Goal: Task Accomplishment & Management: Manage account settings

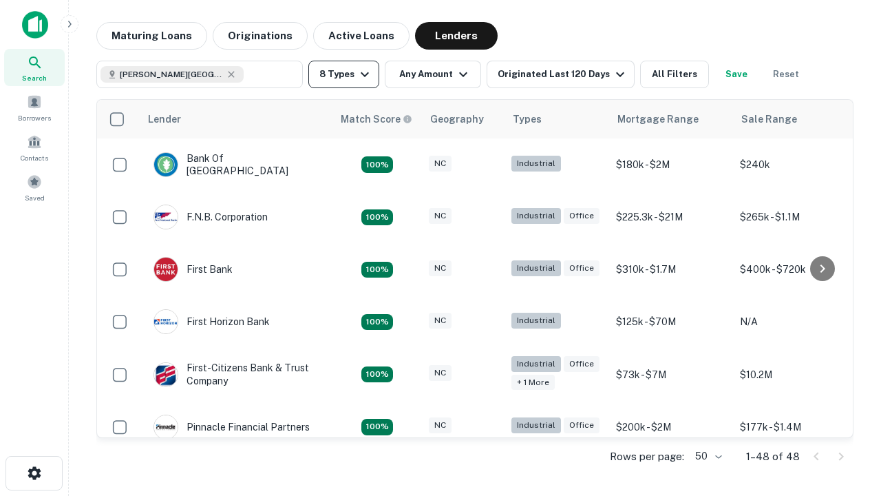
click at [344, 74] on button "8 Types" at bounding box center [344, 75] width 71 height 28
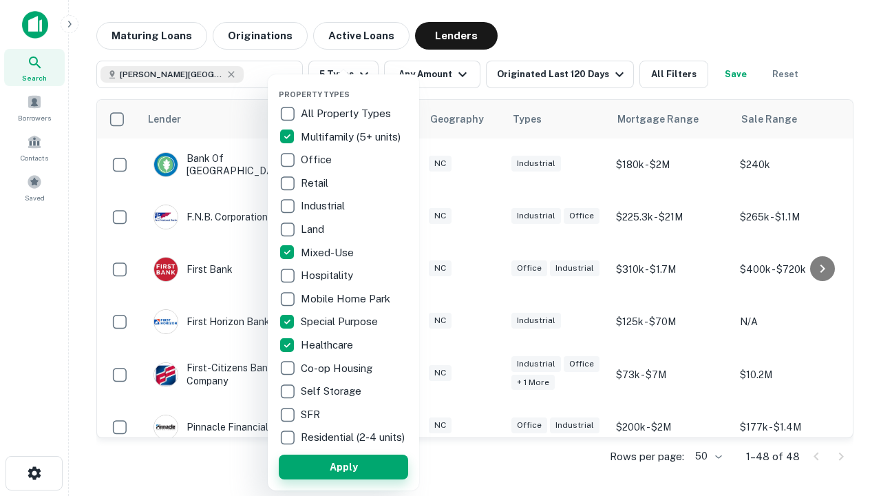
click at [344, 466] on button "Apply" at bounding box center [343, 467] width 129 height 25
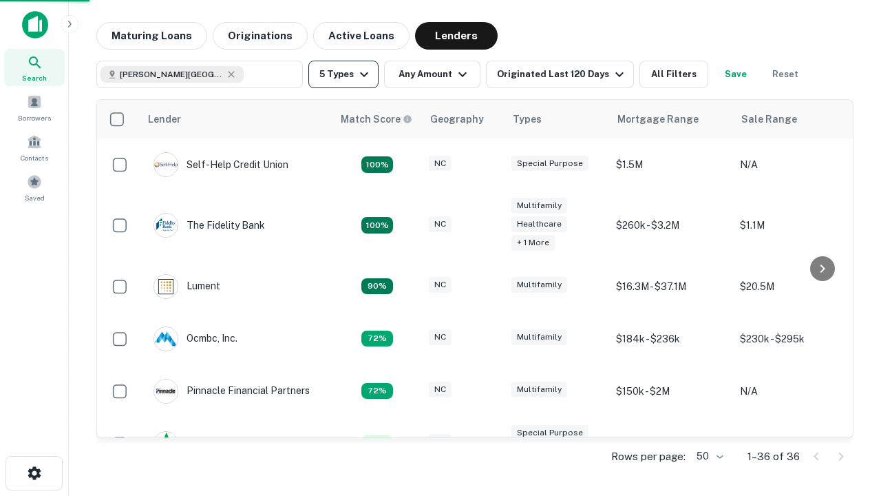
click at [344, 74] on button "5 Types" at bounding box center [344, 75] width 70 height 28
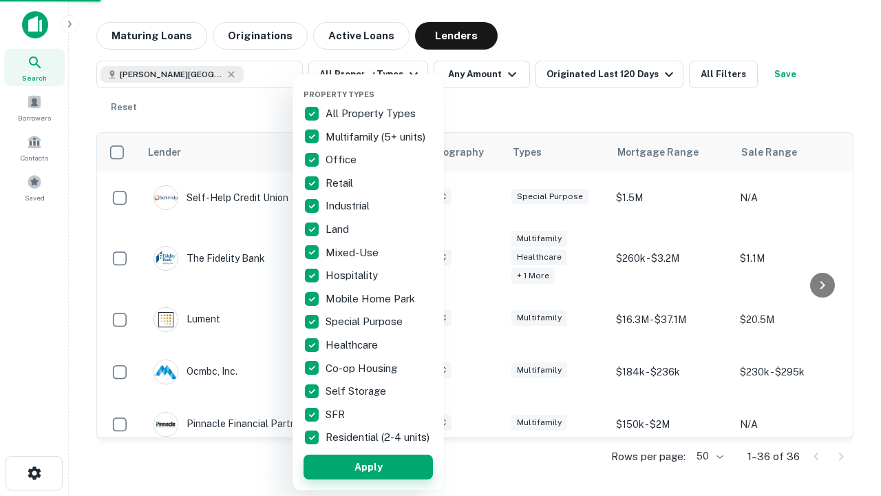
click at [368, 466] on button "Apply" at bounding box center [368, 467] width 129 height 25
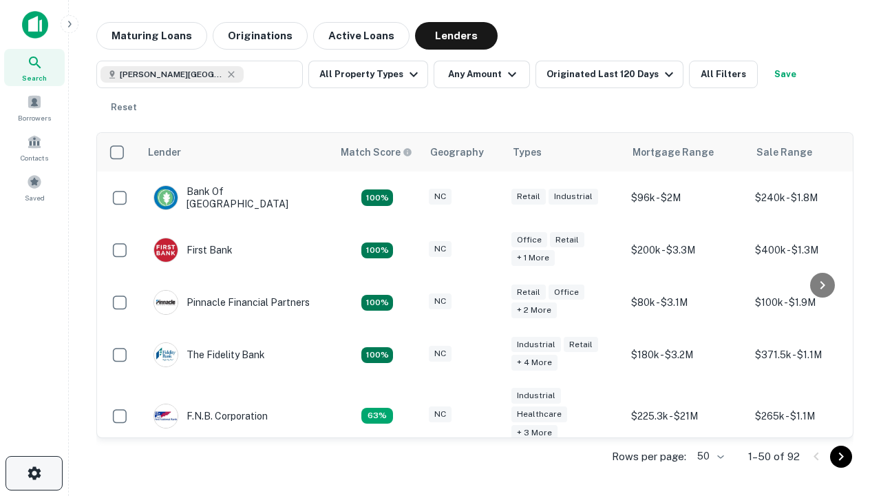
click at [34, 473] on icon "button" at bounding box center [34, 473] width 17 height 17
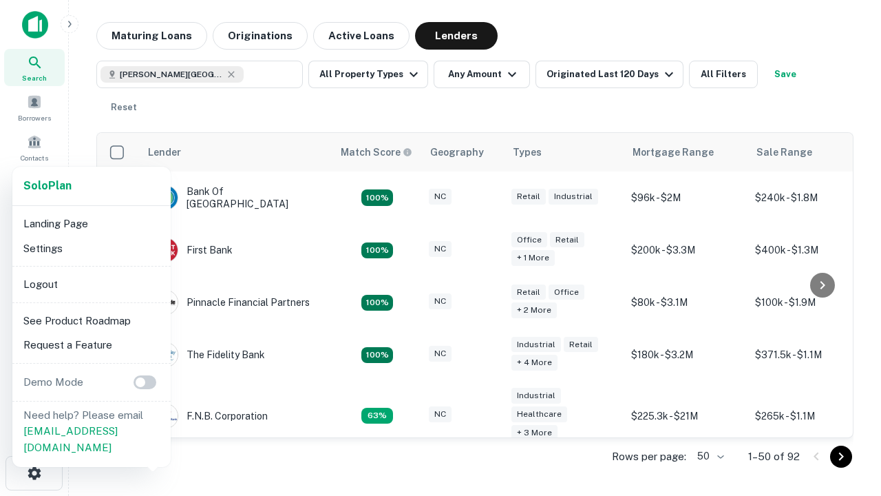
click at [91, 284] on li "Logout" at bounding box center [91, 284] width 147 height 25
